Goal: Navigation & Orientation: Find specific page/section

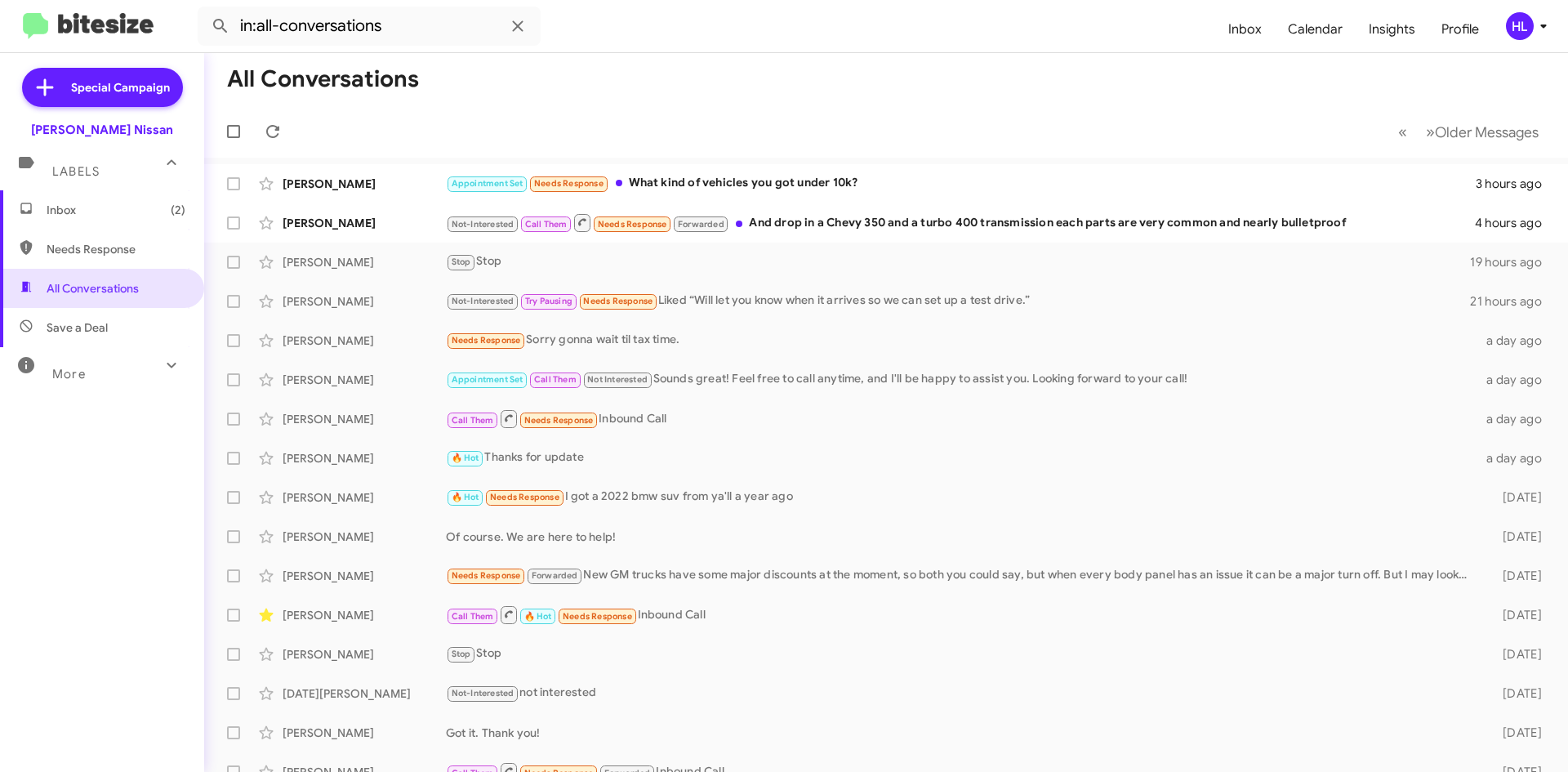
click at [128, 25] on img at bounding box center [88, 27] width 130 height 27
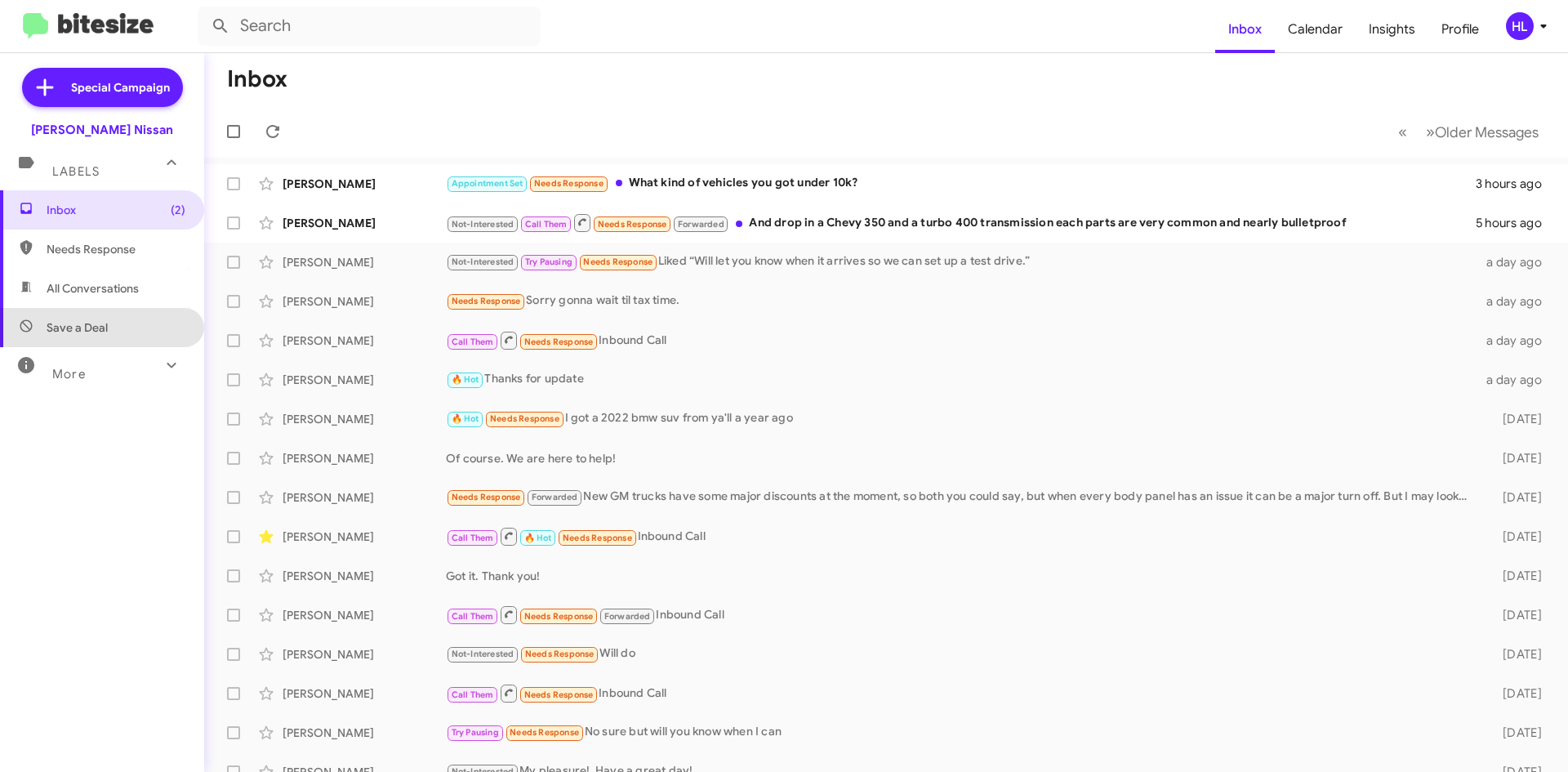
click at [164, 313] on span "Save a Deal" at bounding box center [102, 327] width 204 height 39
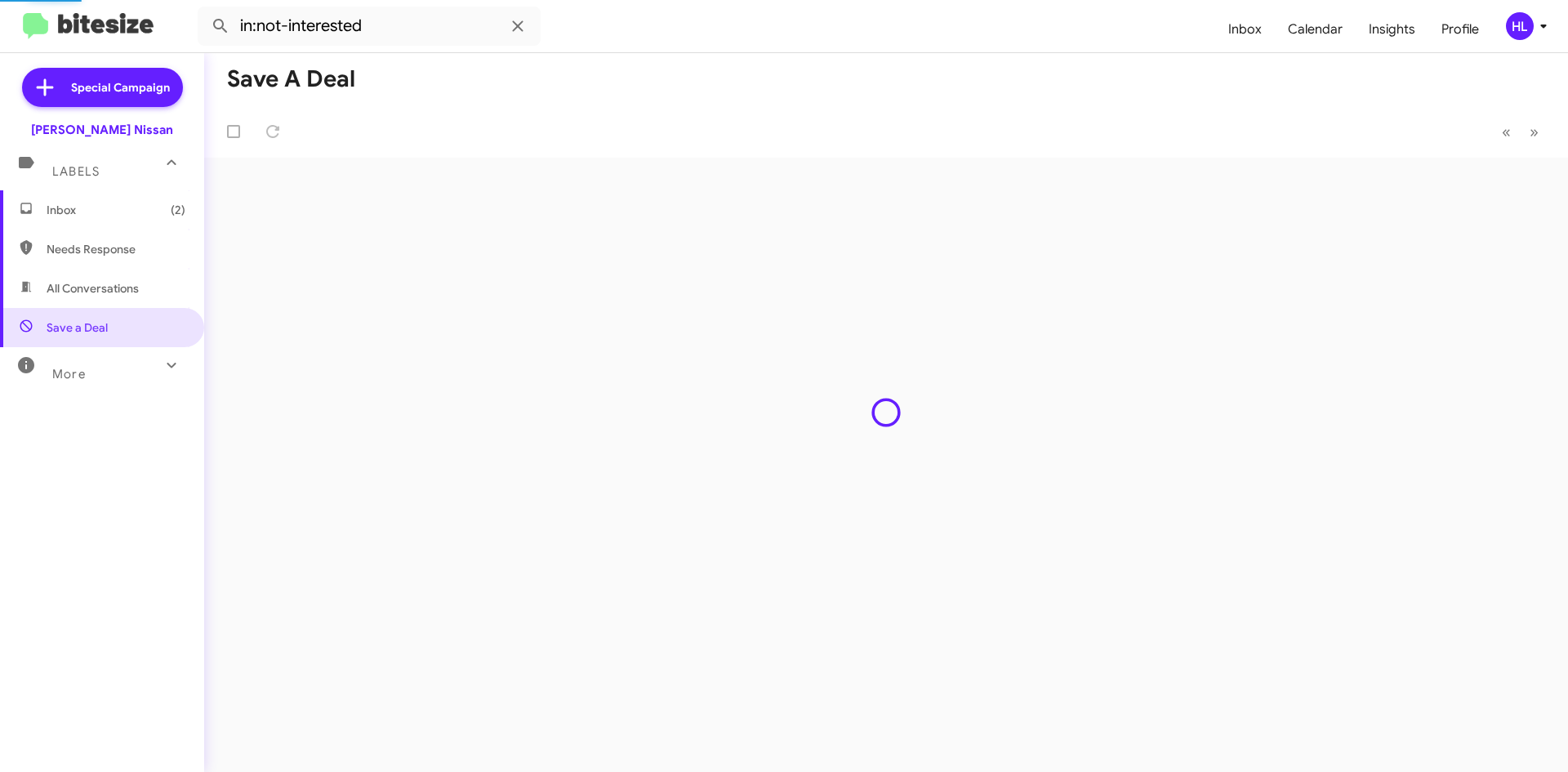
click at [161, 298] on span "All Conversations" at bounding box center [102, 288] width 204 height 39
type input "in:all-conversations"
